Goal: Task Accomplishment & Management: Manage account settings

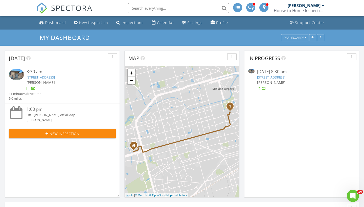
click at [285, 78] on link "1207 W Pecan Ave, Midland, TX 79705" at bounding box center [271, 77] width 28 height 5
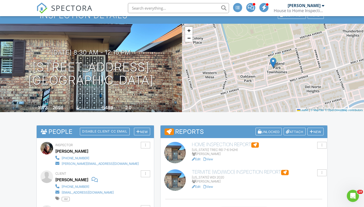
scroll to position [23, 0]
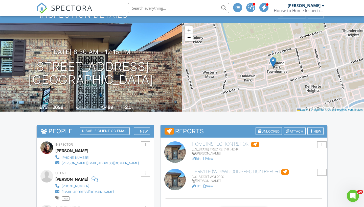
click at [216, 144] on h6 "Home Inspection Report" at bounding box center [258, 144] width 132 height 6
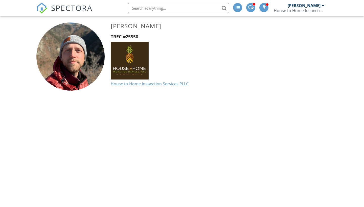
click at [46, 9] on img at bounding box center [41, 8] width 11 height 11
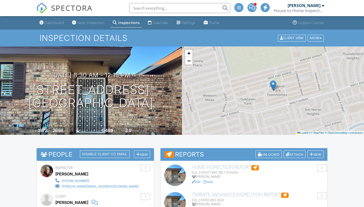
scroll to position [4, 0]
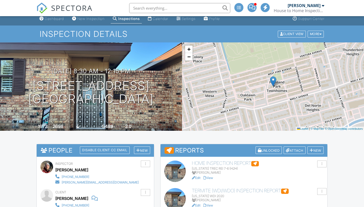
click at [231, 161] on h6 "Home Inspection Report" at bounding box center [258, 164] width 132 height 6
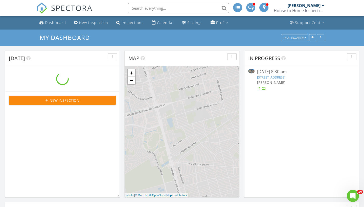
scroll to position [410, 364]
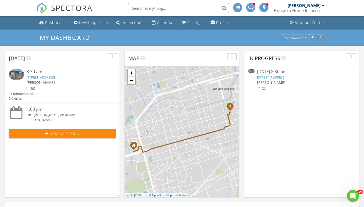
click at [281, 76] on link "1207 W Pecan Ave, Midland, TX 79705" at bounding box center [271, 77] width 28 height 5
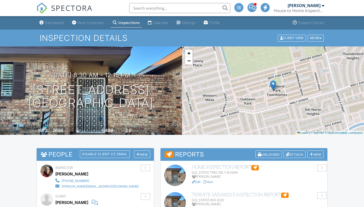
click at [239, 192] on h6 "Termite (WDI/WDO) Inspection Report" at bounding box center [258, 195] width 132 height 6
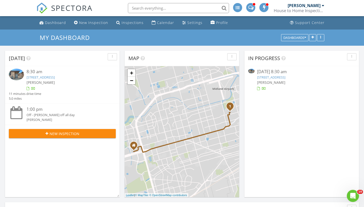
click at [282, 78] on link "[STREET_ADDRESS]" at bounding box center [271, 77] width 28 height 5
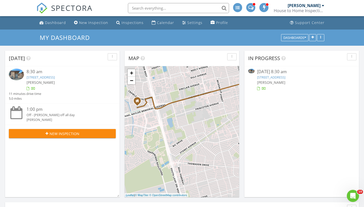
scroll to position [410, 364]
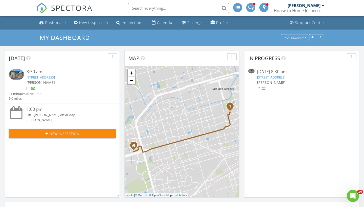
click at [270, 76] on link "[STREET_ADDRESS]" at bounding box center [271, 77] width 28 height 5
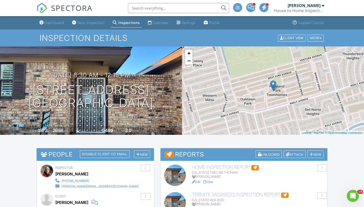
click at [240, 167] on h6 "Home Inspection Report" at bounding box center [258, 168] width 132 height 6
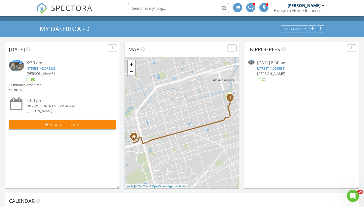
click at [55, 68] on link "1207 W Pecan Ave, Midland, TX 79705" at bounding box center [41, 68] width 28 height 5
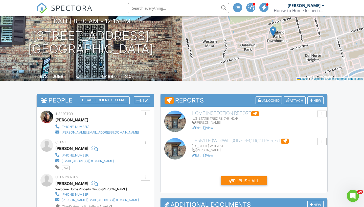
scroll to position [57, 0]
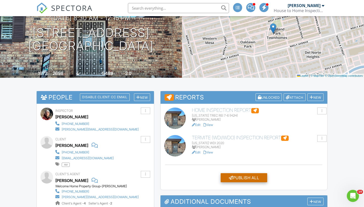
click at [234, 176] on div "Publish All" at bounding box center [244, 177] width 46 height 9
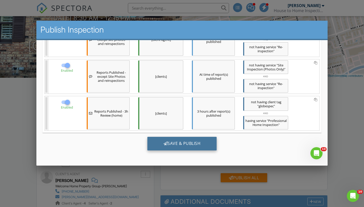
scroll to position [303, 0]
click at [203, 140] on div "Save & Publish" at bounding box center [181, 144] width 69 height 14
